Goal: Task Accomplishment & Management: Manage account settings

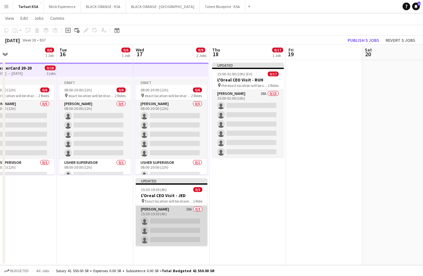
scroll to position [12, 0]
click at [177, 216] on app-card-role "[PERSON_NAME] 28A 0/3 15:30-19:30 (4h) single-neutral-actions single-neutral-ac…" at bounding box center [172, 226] width 72 height 40
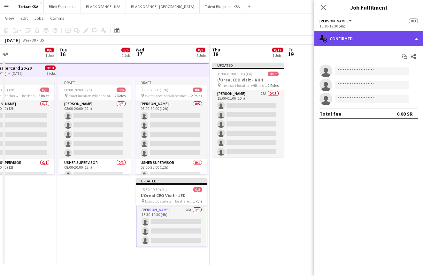
click at [413, 37] on div "single-neutral-actions-check-2 Confirmed" at bounding box center [369, 38] width 109 height 15
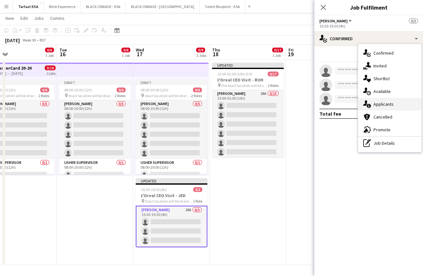
click at [390, 106] on span "Applicants" at bounding box center [384, 104] width 20 height 6
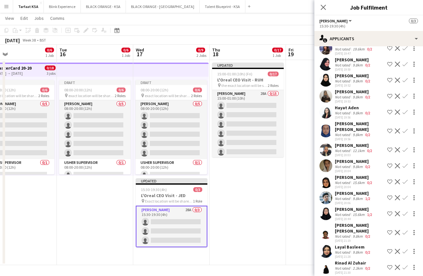
scroll to position [259, 0]
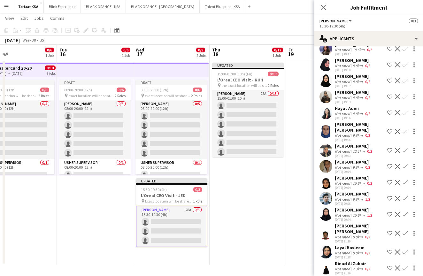
click at [326, 264] on app-user-avatar at bounding box center [326, 268] width 13 height 13
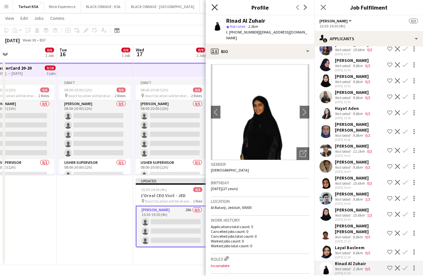
click at [215, 8] on icon "Close pop-in" at bounding box center [215, 7] width 6 height 6
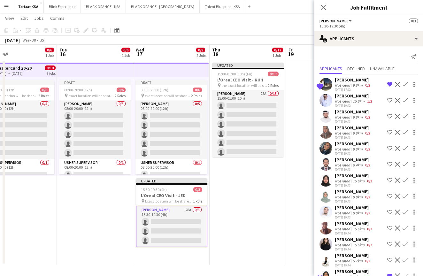
scroll to position [0, 0]
click at [327, 85] on app-user-avatar at bounding box center [326, 84] width 13 height 13
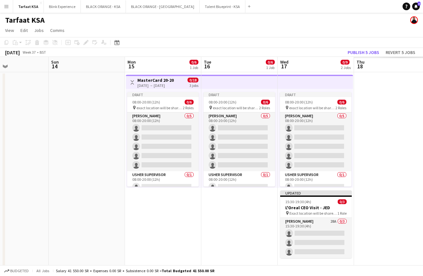
scroll to position [0, 220]
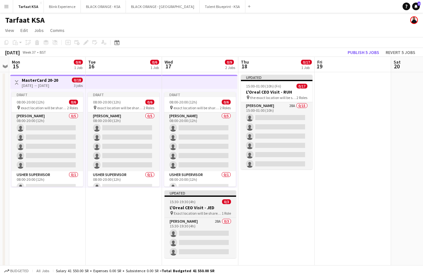
click at [216, 203] on div "15:30-19:30 (4h) 0/3" at bounding box center [201, 202] width 72 height 5
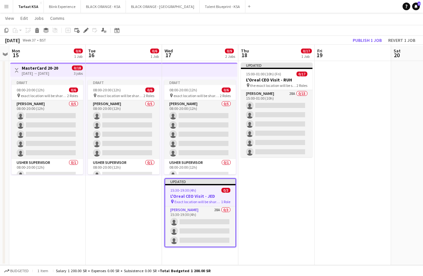
scroll to position [12, 0]
click at [283, 78] on h3 "L'Oreal CEO Visit - RUH" at bounding box center [277, 80] width 72 height 6
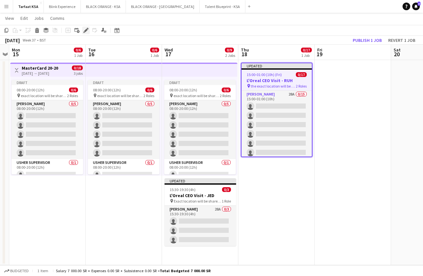
click at [88, 30] on icon "Edit" at bounding box center [85, 30] width 5 height 5
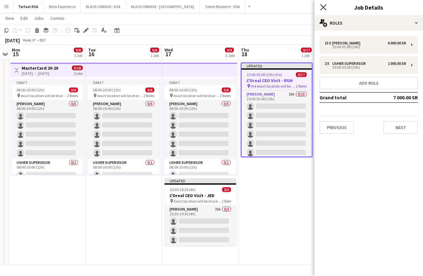
click at [325, 9] on icon "Close pop-in" at bounding box center [323, 7] width 6 height 6
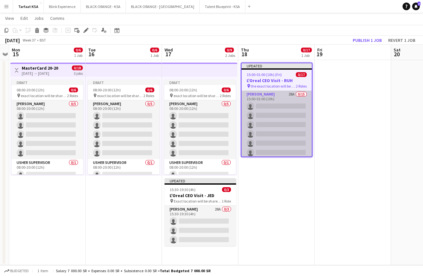
click at [288, 92] on app-card-role "[PERSON_NAME] 28A 0/15 15:00-01:00 (10h) single-neutral-actions single-neutral-…" at bounding box center [277, 167] width 70 height 152
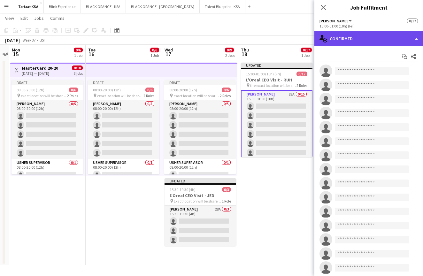
click at [411, 38] on div "single-neutral-actions-check-2 Confirmed" at bounding box center [369, 38] width 109 height 15
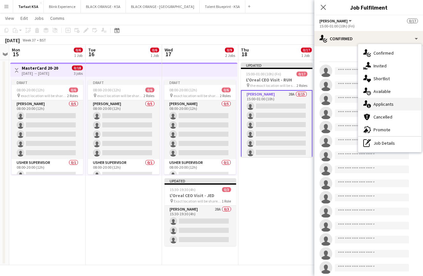
click at [378, 104] on span "Applicants" at bounding box center [384, 104] width 20 height 6
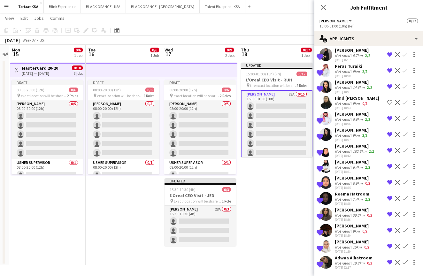
click at [330, 263] on app-user-avatar at bounding box center [326, 262] width 13 height 13
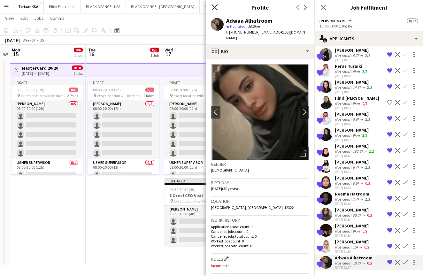
click at [215, 8] on icon at bounding box center [215, 7] width 6 height 6
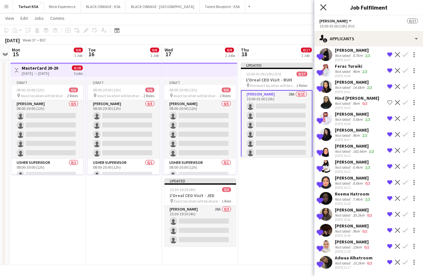
click at [324, 7] on icon at bounding box center [323, 7] width 6 height 6
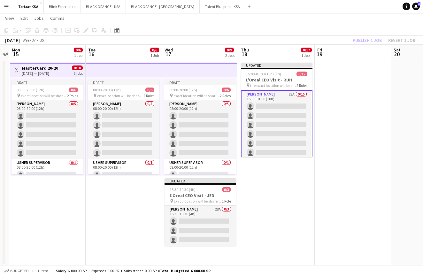
click at [138, 204] on app-date-cell "Draft 08:00-20:00 (12h) 0/6 pin exact location will be shared later 2 Roles [PE…" at bounding box center [124, 162] width 76 height 205
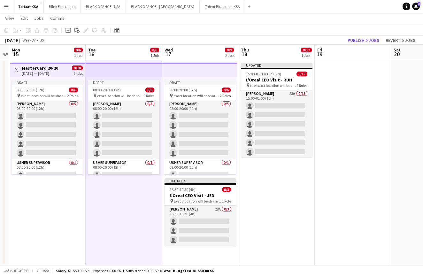
click at [246, 200] on app-date-cell "Updated 15:00-01:00 (10h) (Fri) 0/17 L'Oreal CEO Visit - RUH pin the exact loca…" at bounding box center [277, 162] width 76 height 205
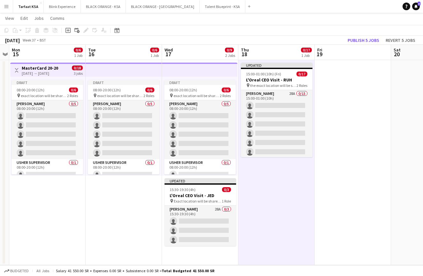
click at [357, 121] on app-date-cell at bounding box center [353, 162] width 76 height 205
